Goal: Task Accomplishment & Management: Use online tool/utility

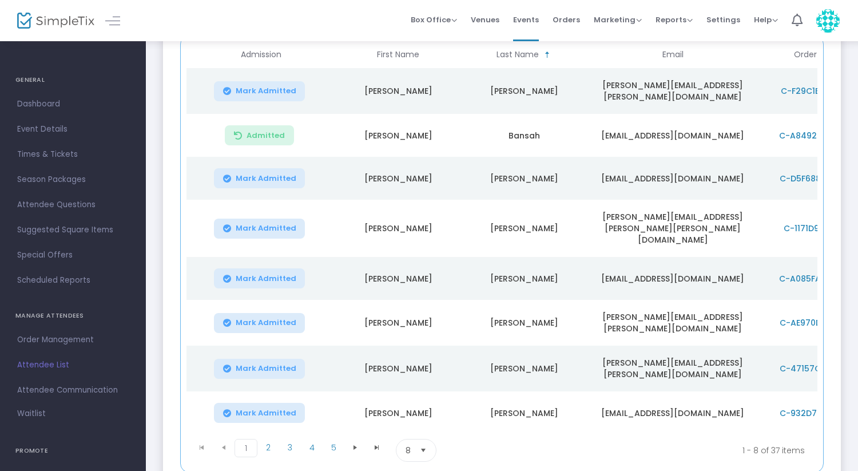
scroll to position [161, 0]
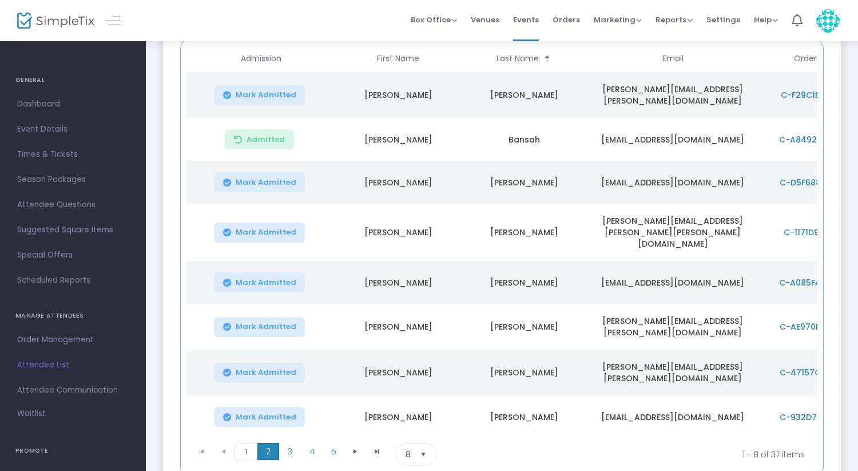
click at [268, 443] on span "2" at bounding box center [268, 451] width 22 height 17
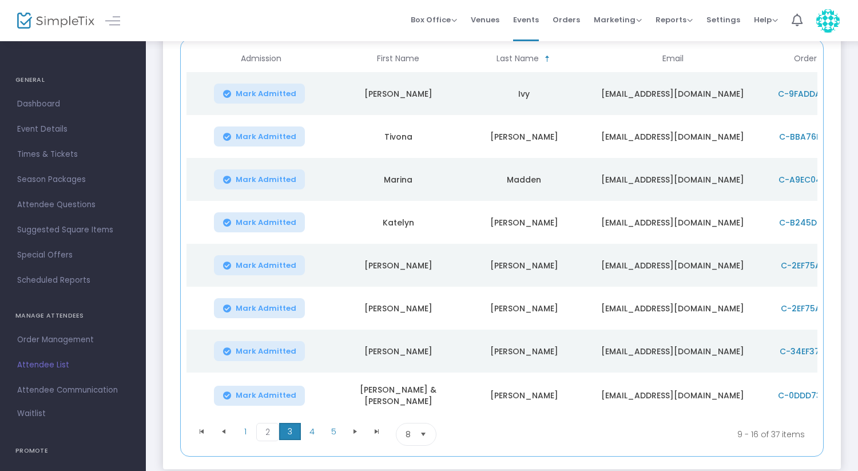
click at [288, 434] on span "3" at bounding box center [290, 431] width 22 height 17
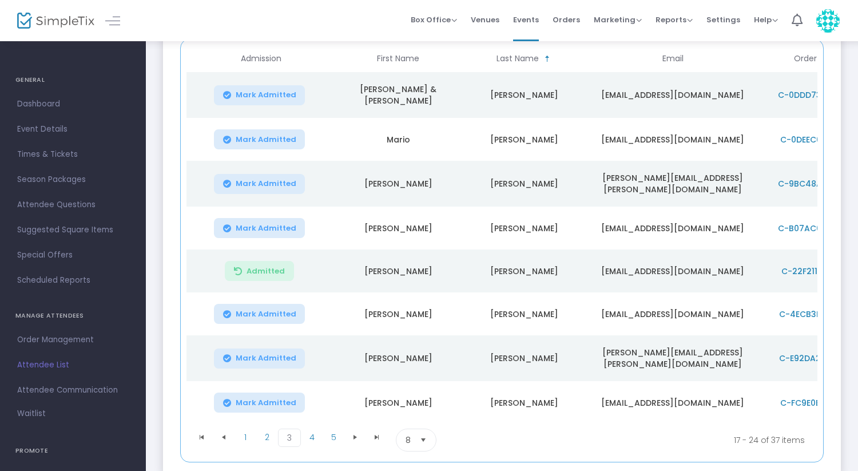
click at [263, 354] on span "Mark Admitted" at bounding box center [266, 358] width 61 height 9
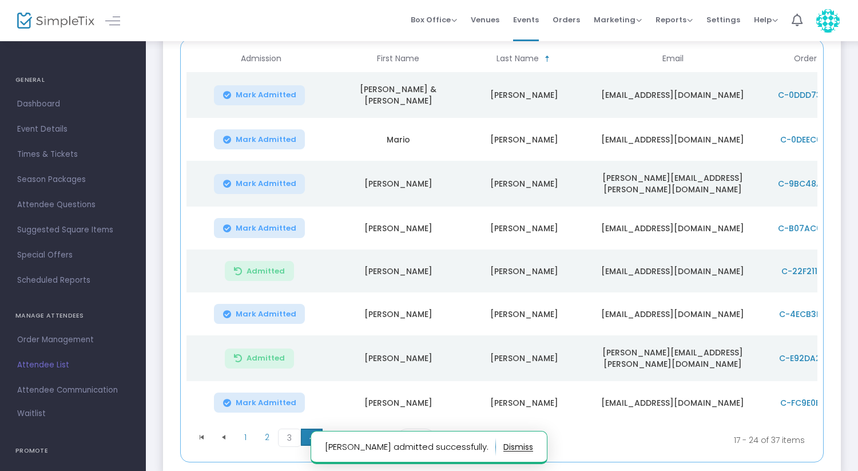
click at [313, 435] on span "4" at bounding box center [312, 437] width 22 height 17
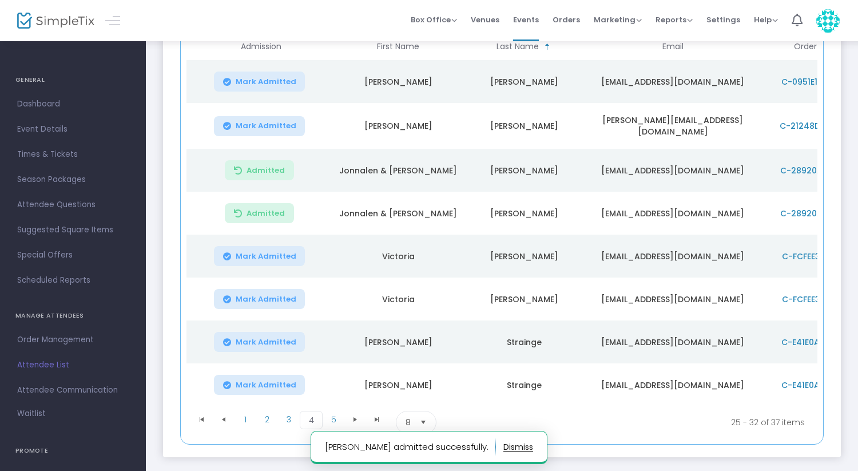
scroll to position [176, 0]
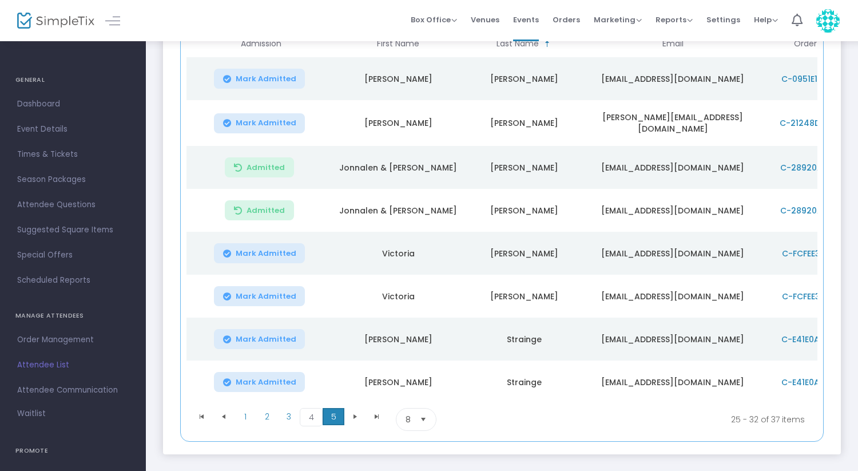
click at [333, 422] on span "5" at bounding box center [334, 416] width 22 height 17
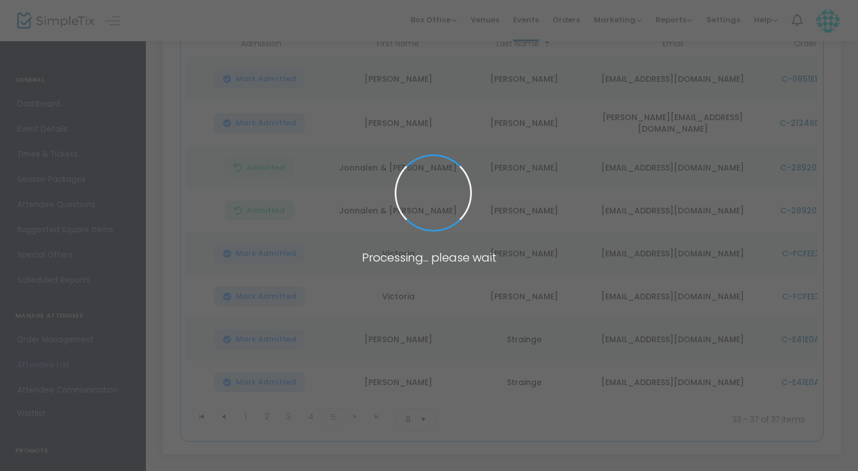
scroll to position [106, 0]
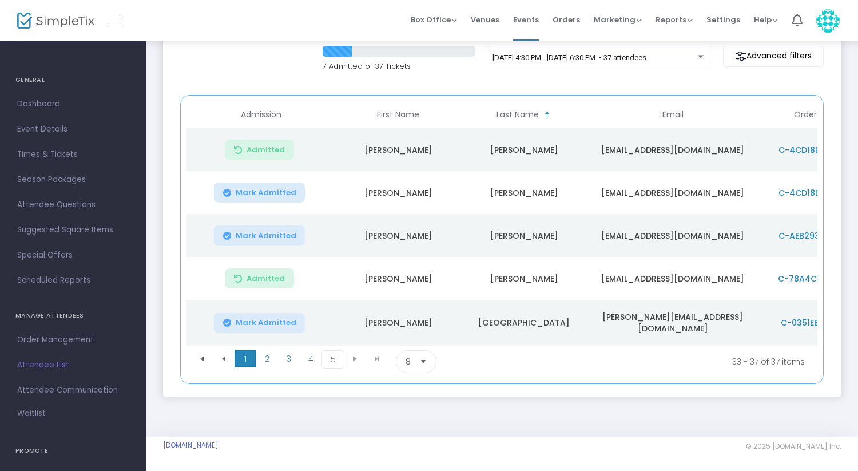
click at [243, 358] on span "1" at bounding box center [246, 358] width 22 height 17
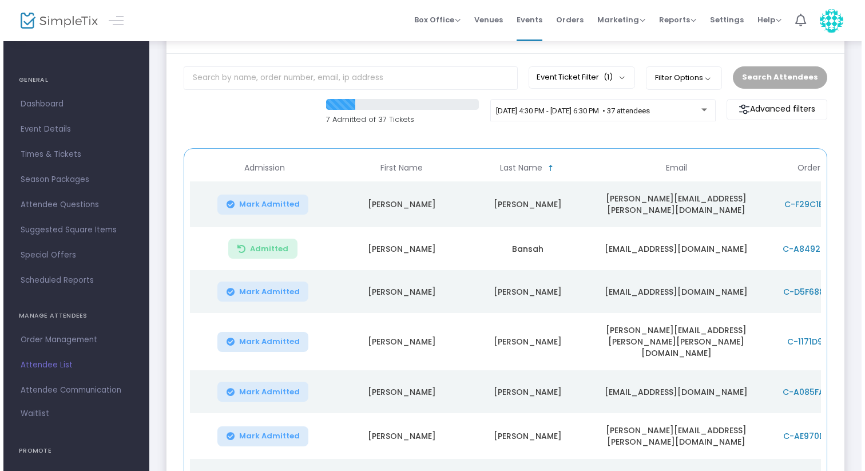
scroll to position [0, 0]
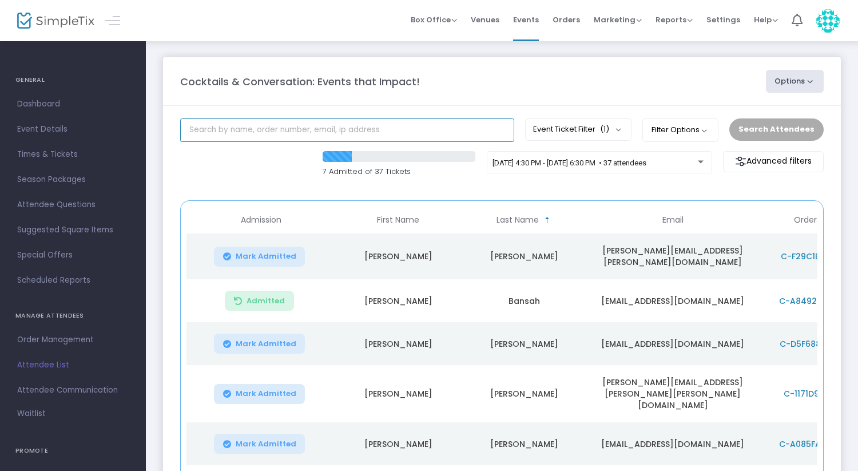
click at [302, 128] on input "text" at bounding box center [347, 129] width 334 height 23
click at [471, 124] on input "text" at bounding box center [347, 129] width 334 height 23
click at [414, 132] on input "text" at bounding box center [347, 129] width 334 height 23
type input "angela"
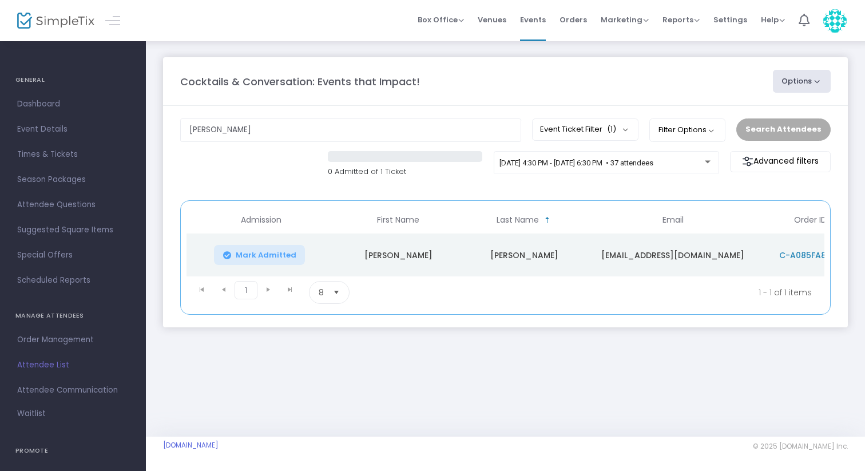
click at [247, 252] on span "Mark Admitted" at bounding box center [266, 255] width 61 height 9
click at [263, 133] on input "angela" at bounding box center [350, 129] width 341 height 23
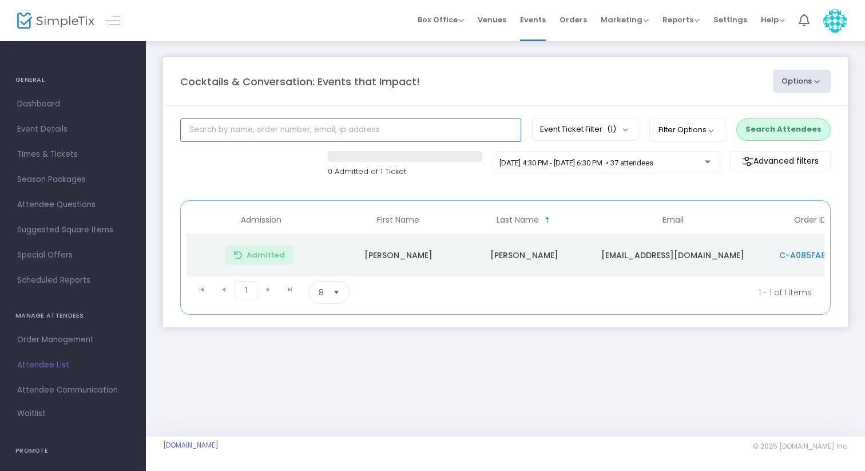
click at [239, 129] on input "text" at bounding box center [350, 129] width 341 height 23
click at [284, 131] on input "text" at bounding box center [350, 129] width 341 height 23
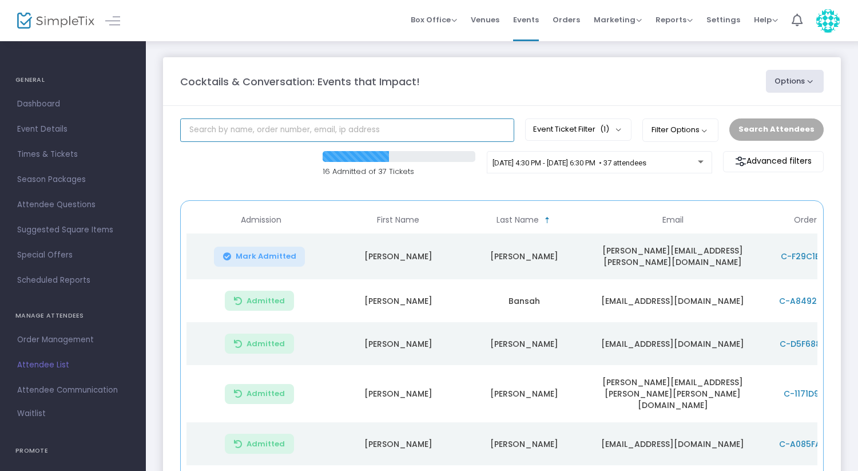
click at [196, 133] on input "text" at bounding box center [347, 129] width 334 height 23
type input "[PERSON_NAME]"
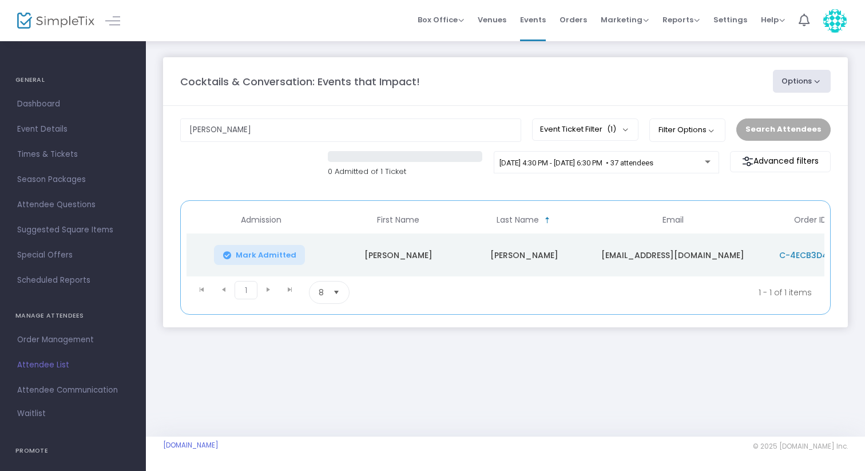
click at [267, 256] on span "Mark Admitted" at bounding box center [266, 255] width 61 height 9
